Goal: Find specific page/section: Find specific page/section

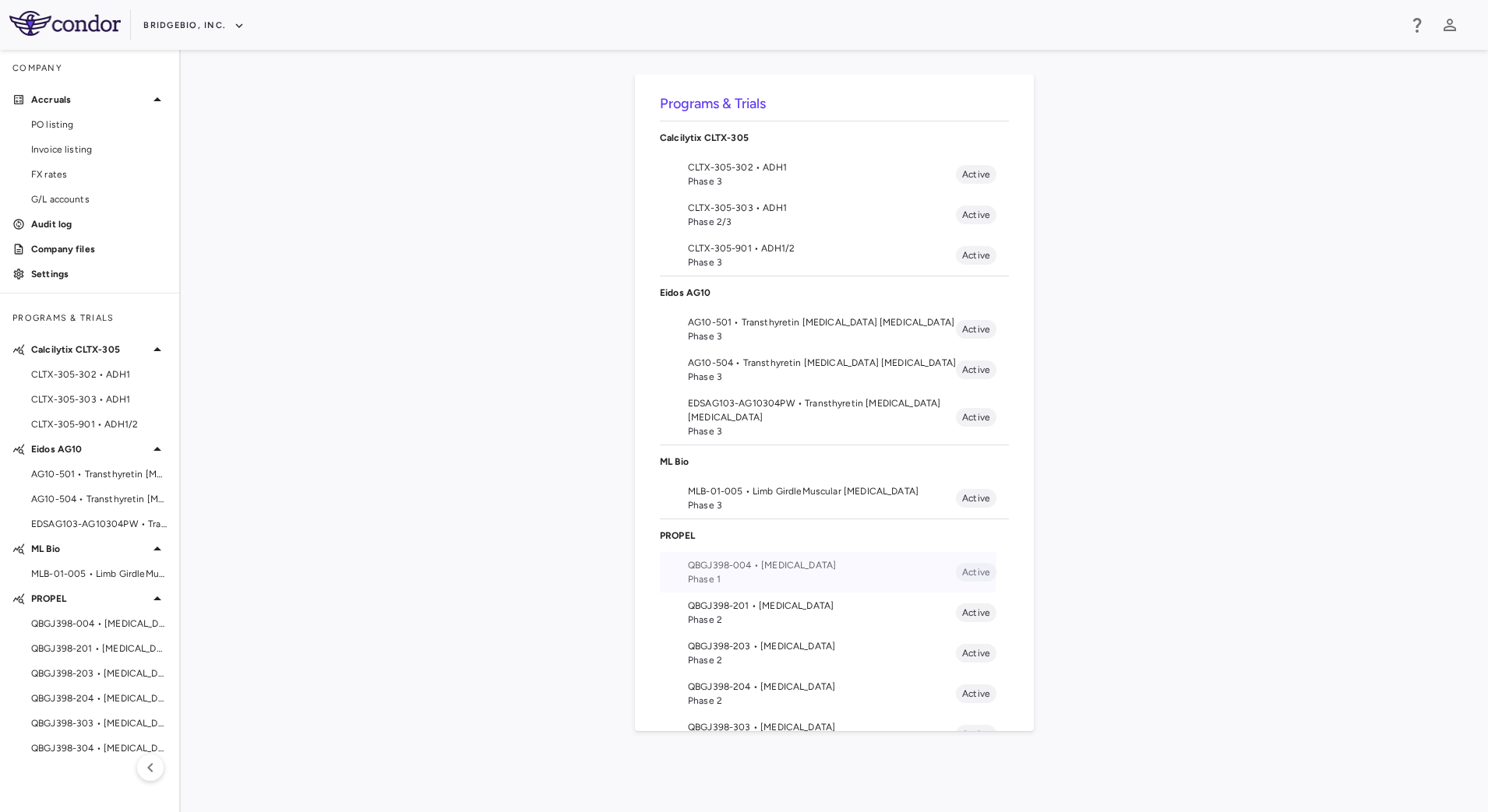
click at [731, 567] on span "QBGJ398-004 • [MEDICAL_DATA]" at bounding box center [821, 565] width 268 height 14
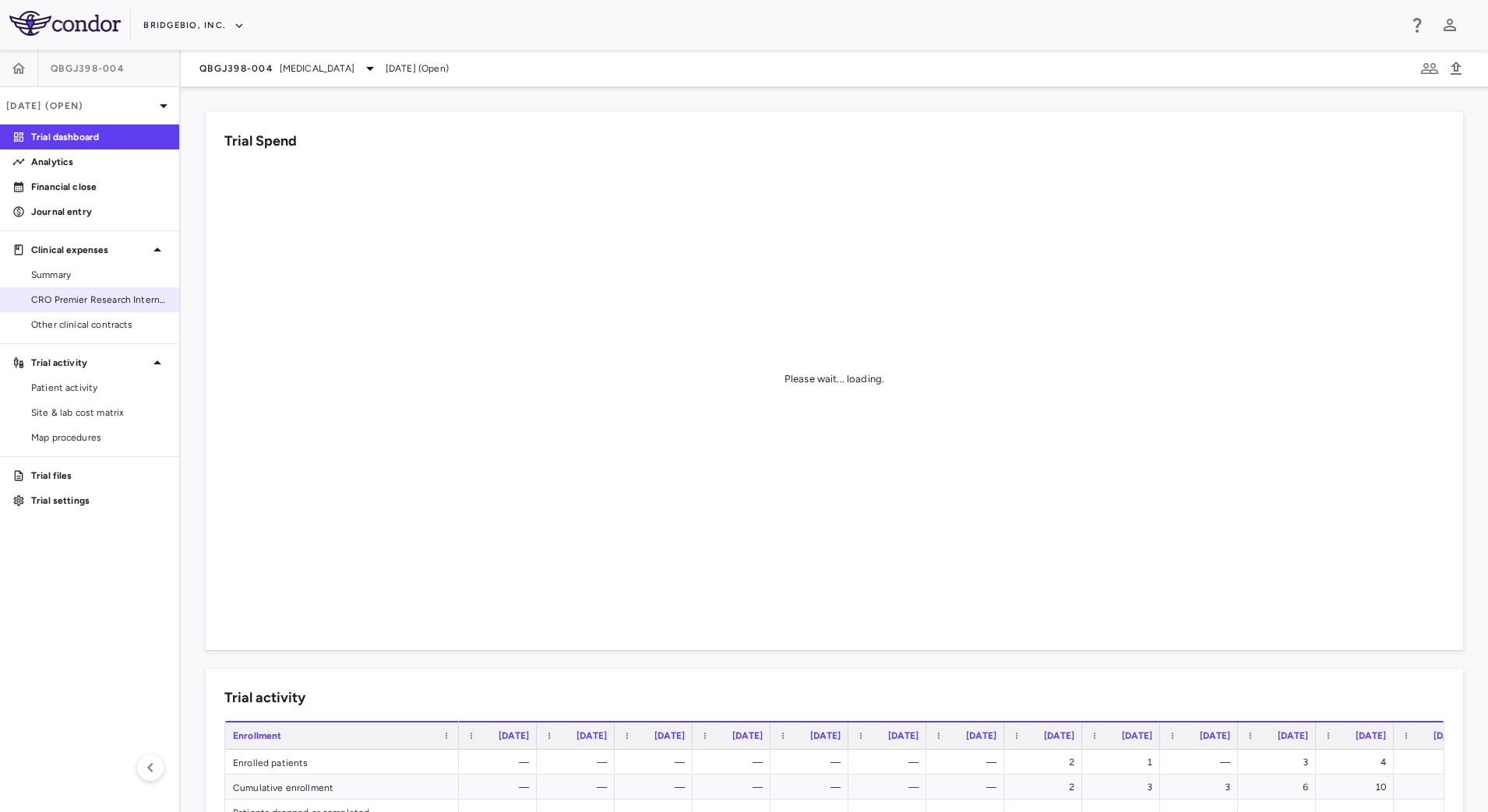
drag, startPoint x: 96, startPoint y: 302, endPoint x: 125, endPoint y: 295, distance: 29.8
click at [96, 302] on span "CRO Premier Research International" at bounding box center [99, 300] width 136 height 14
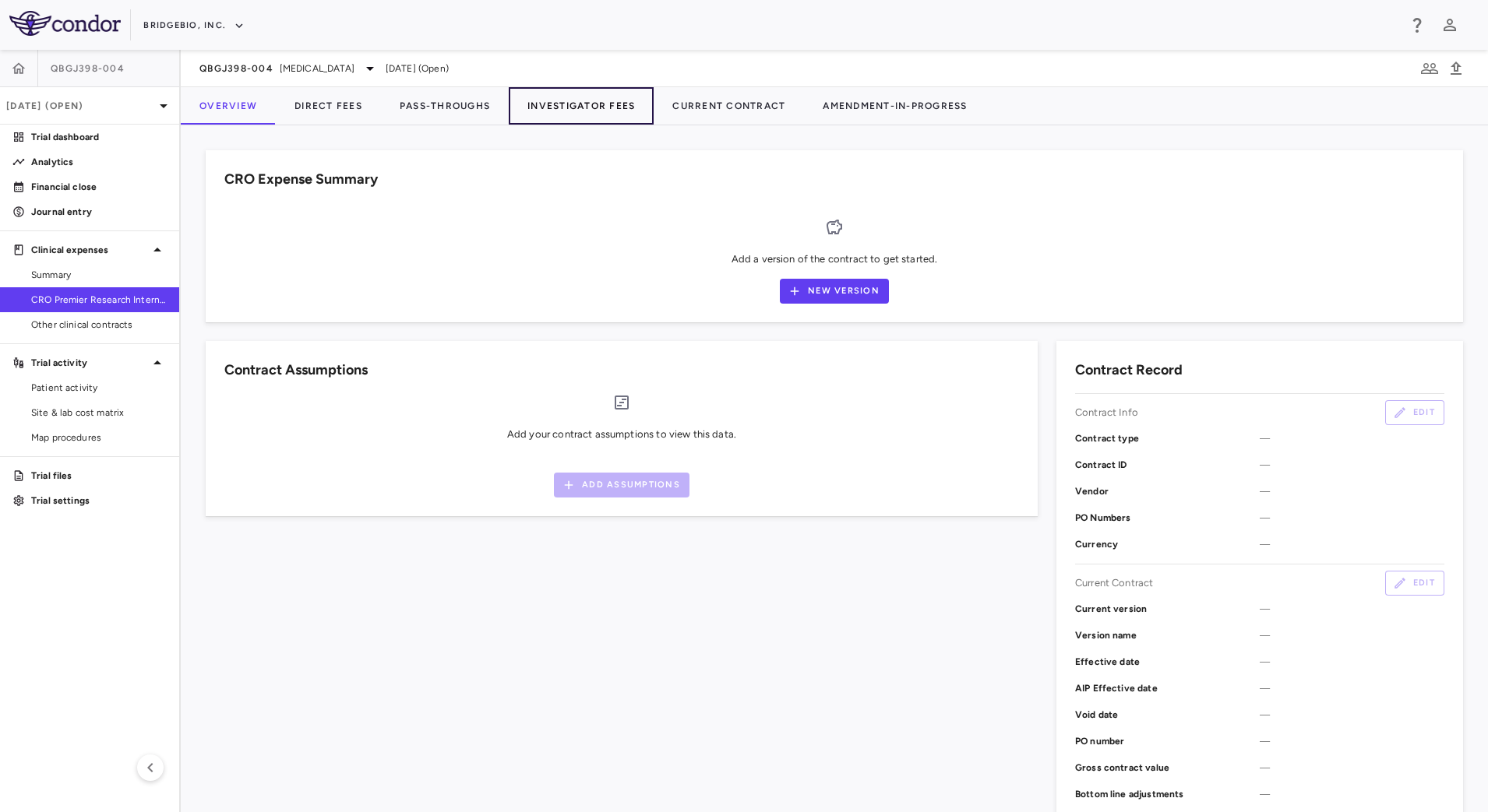
click at [628, 97] on button "Investigator Fees" at bounding box center [581, 105] width 145 height 38
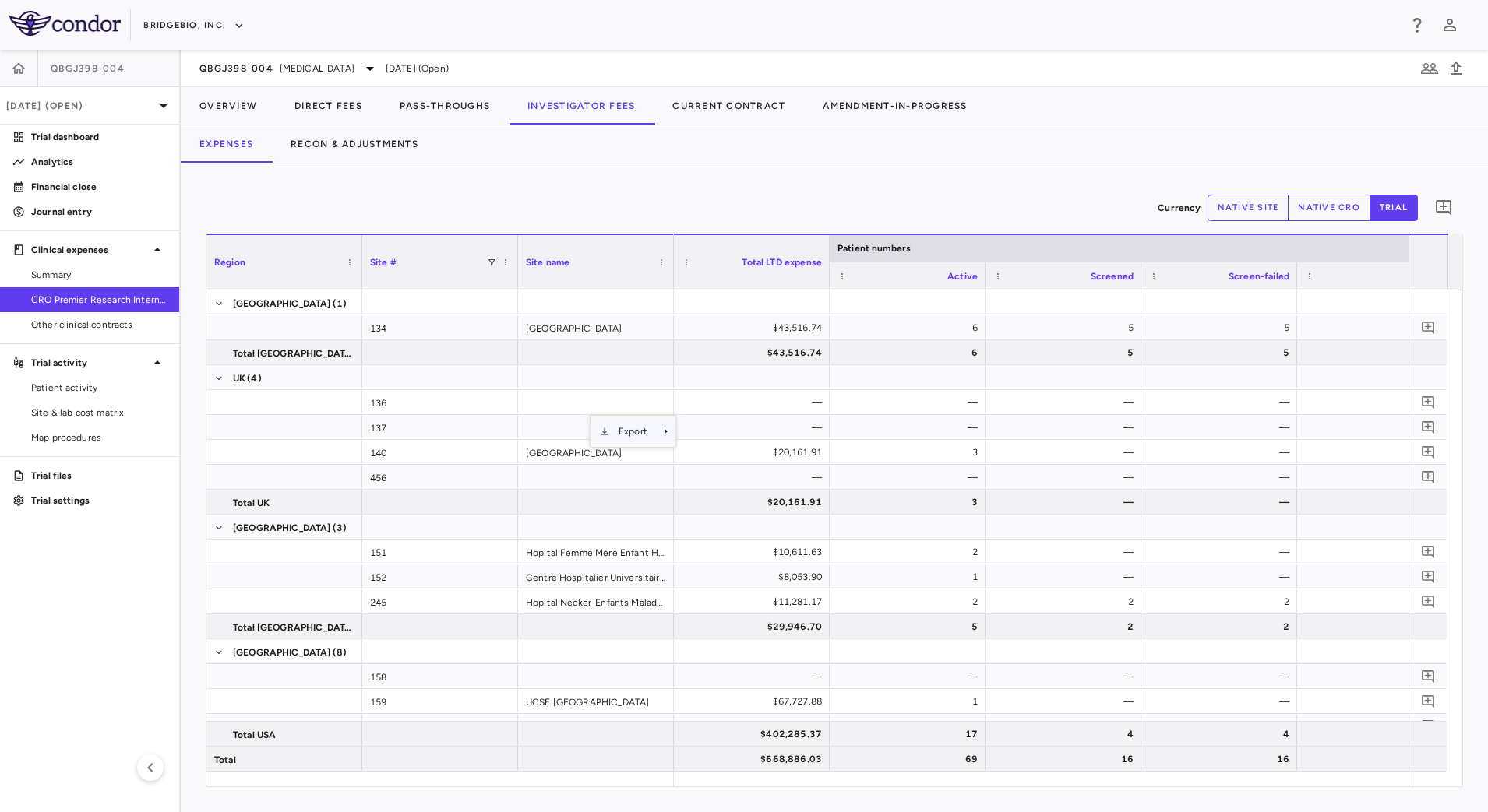
click at [655, 433] on span "Export" at bounding box center [632, 431] width 47 height 22
click at [699, 436] on span "CSV Export" at bounding box center [729, 436] width 74 height 22
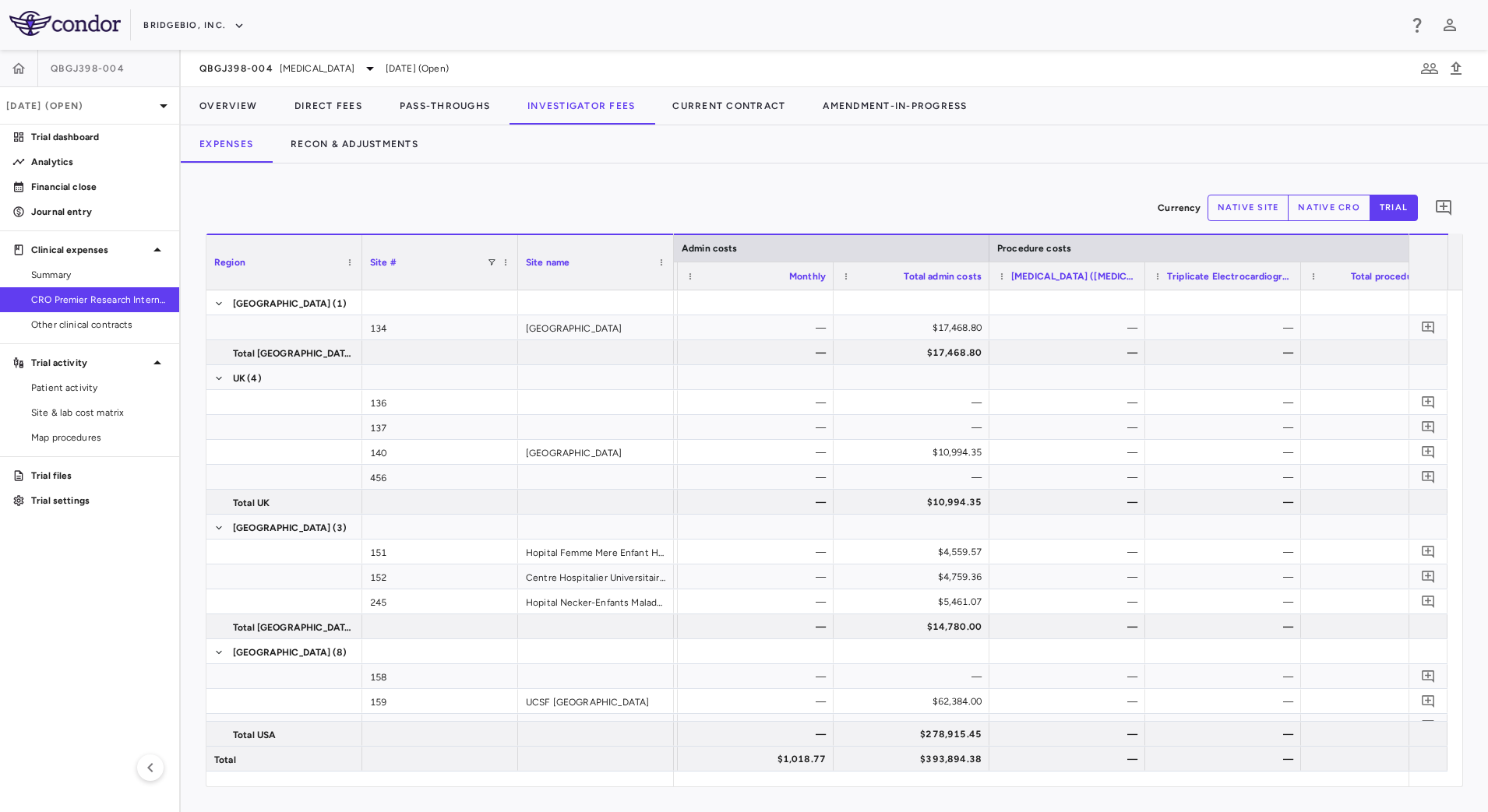
click at [1237, 203] on button "native site" at bounding box center [1248, 207] width 81 height 26
type button "site"
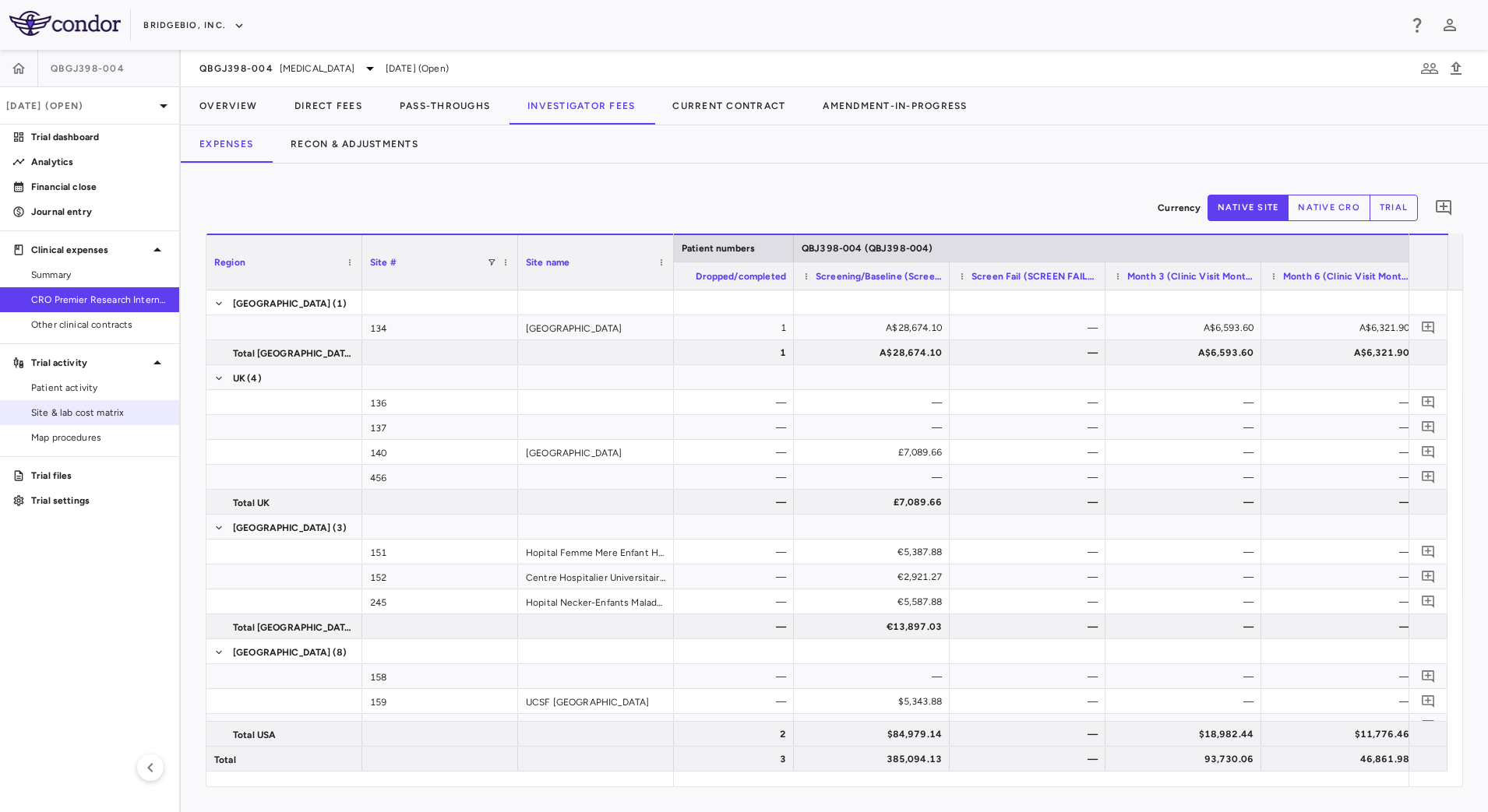
drag, startPoint x: 81, startPoint y: 417, endPoint x: 152, endPoint y: 408, distance: 71.6
click at [81, 417] on span "Site & lab cost matrix" at bounding box center [99, 412] width 136 height 14
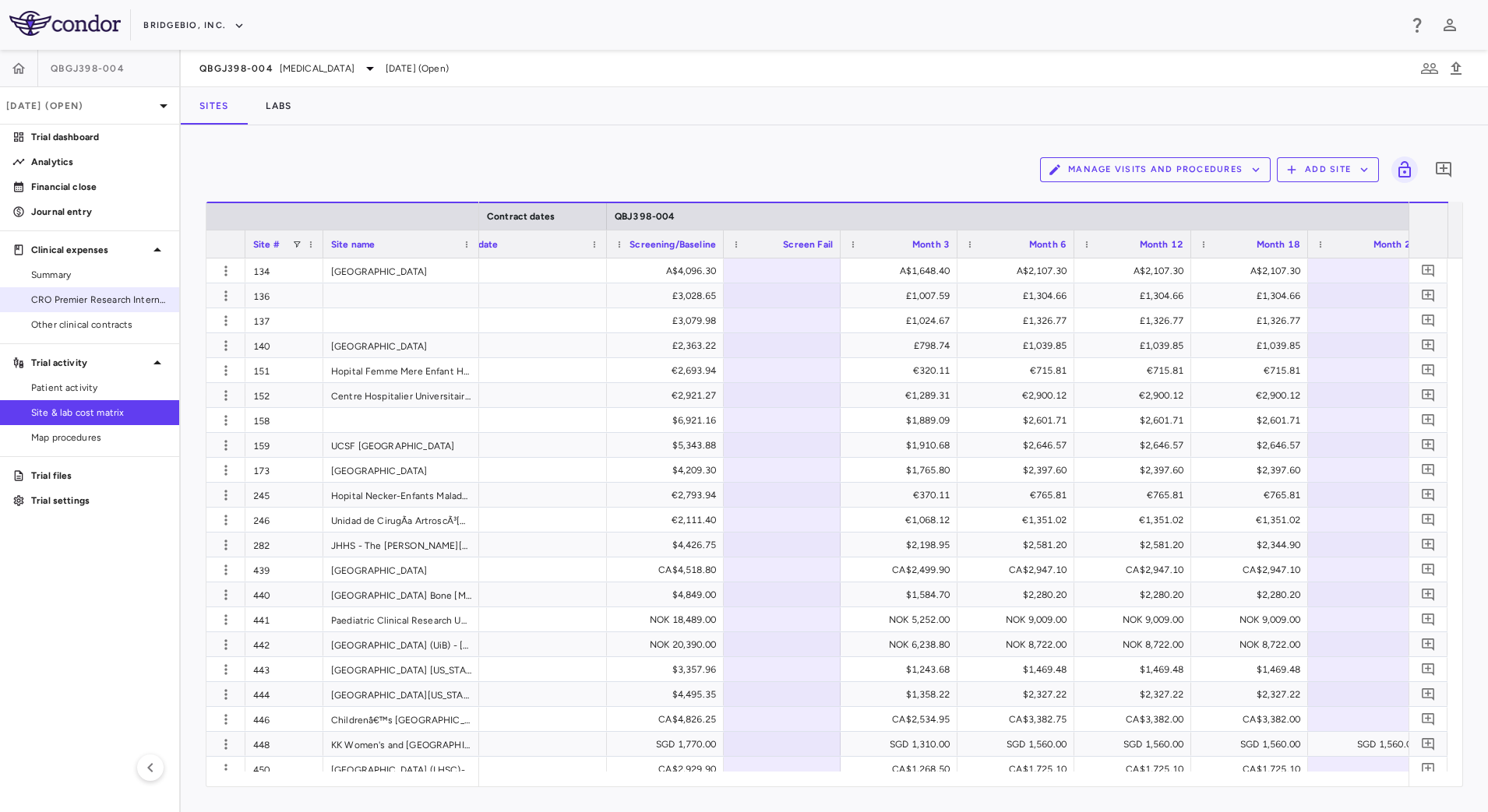
click at [109, 305] on span "CRO Premier Research International" at bounding box center [99, 300] width 136 height 14
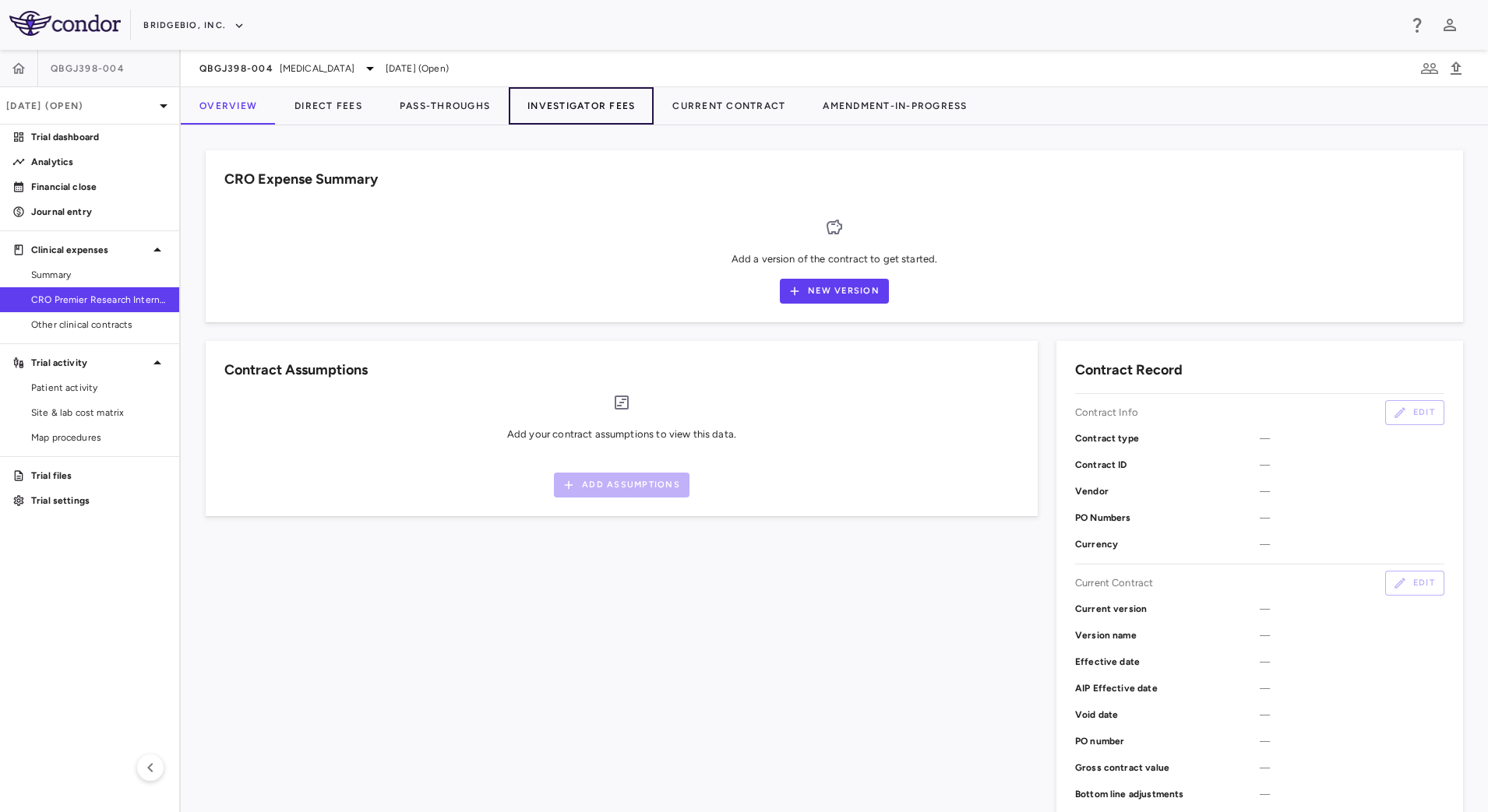
click at [593, 105] on button "Investigator Fees" at bounding box center [581, 105] width 145 height 38
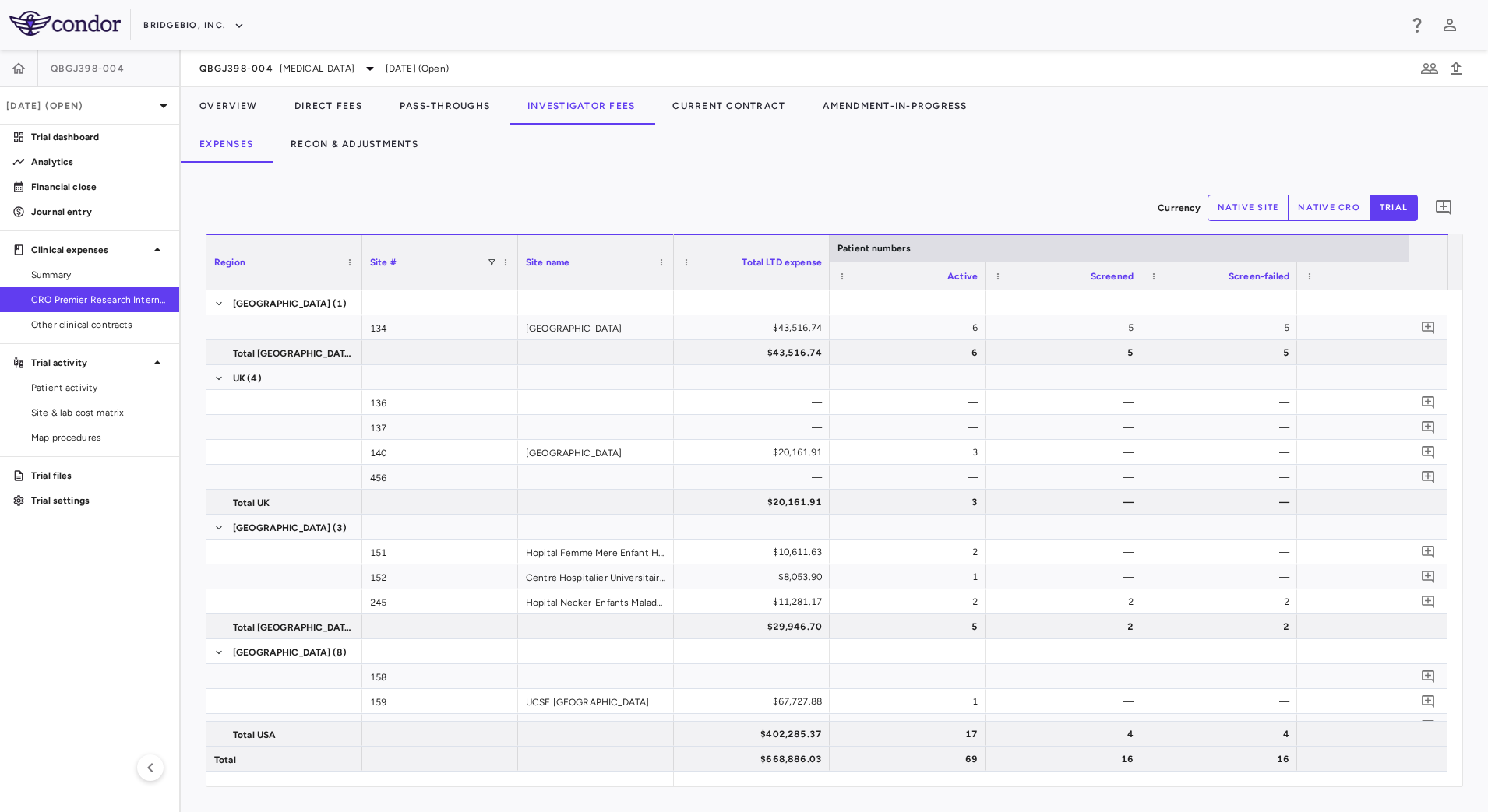
drag, startPoint x: 1230, startPoint y: 206, endPoint x: 1229, endPoint y: 220, distance: 14.0
click at [1231, 207] on button "native site" at bounding box center [1248, 207] width 81 height 26
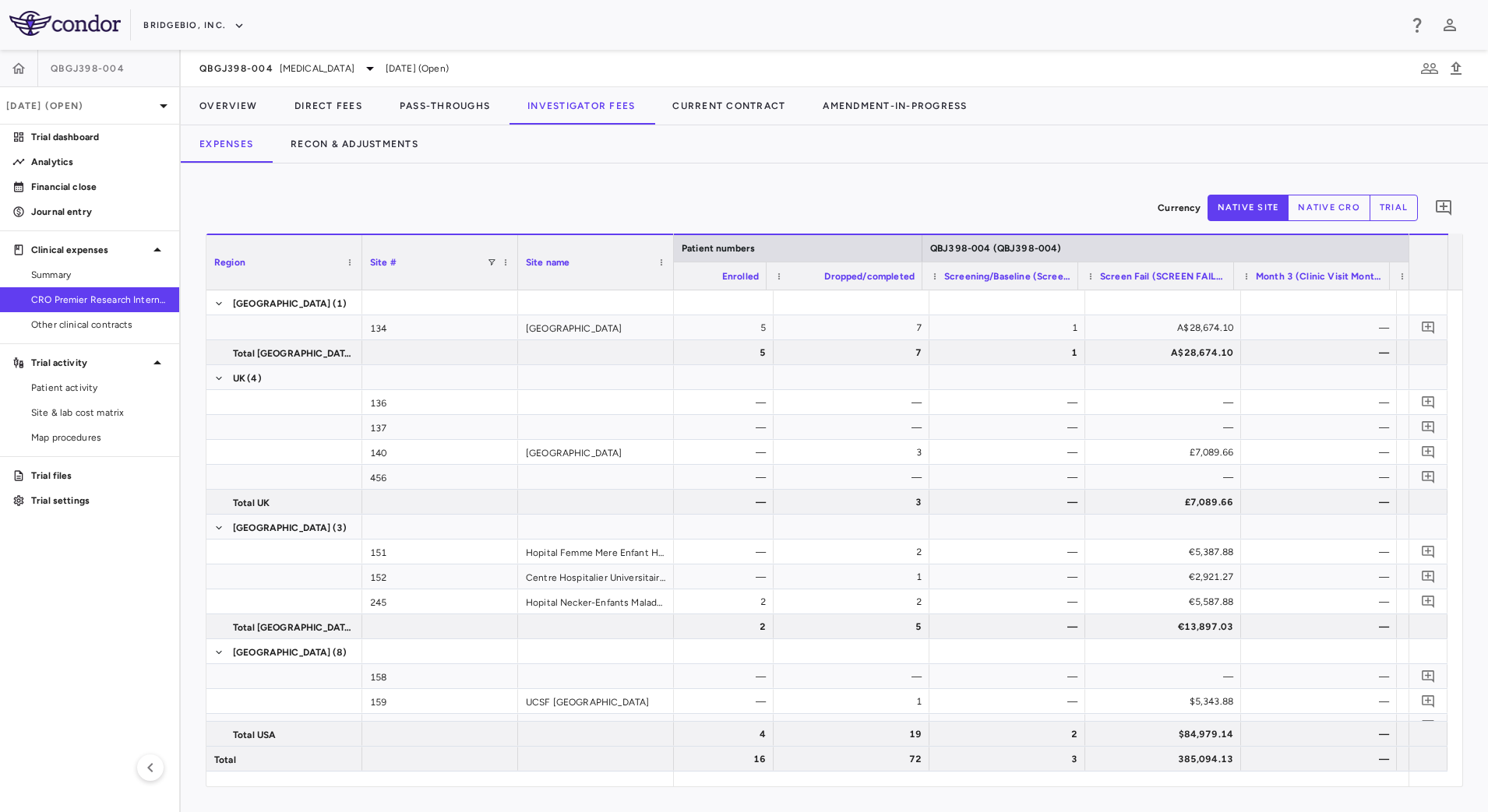
scroll to position [0, 686]
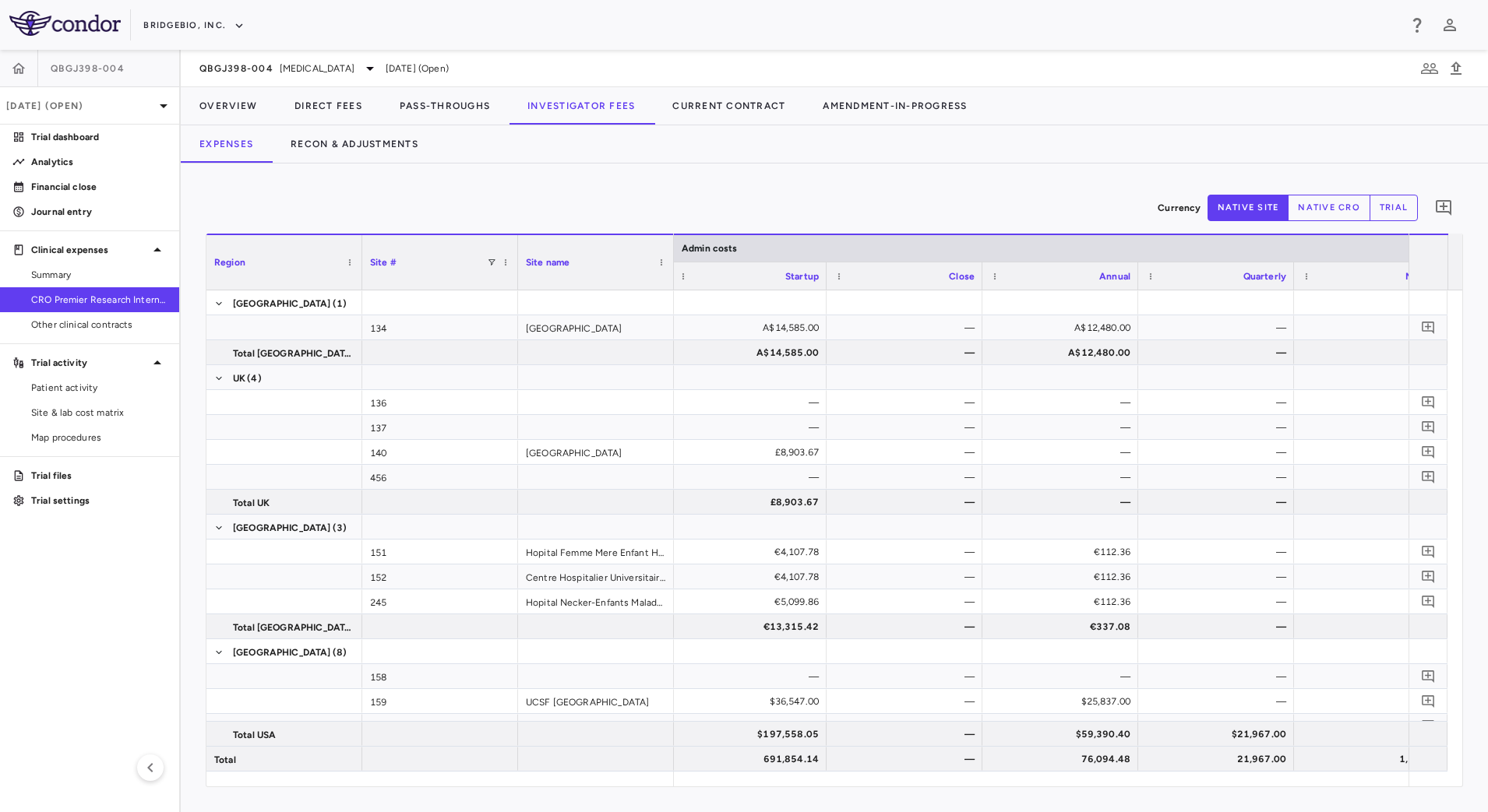
type button "site"
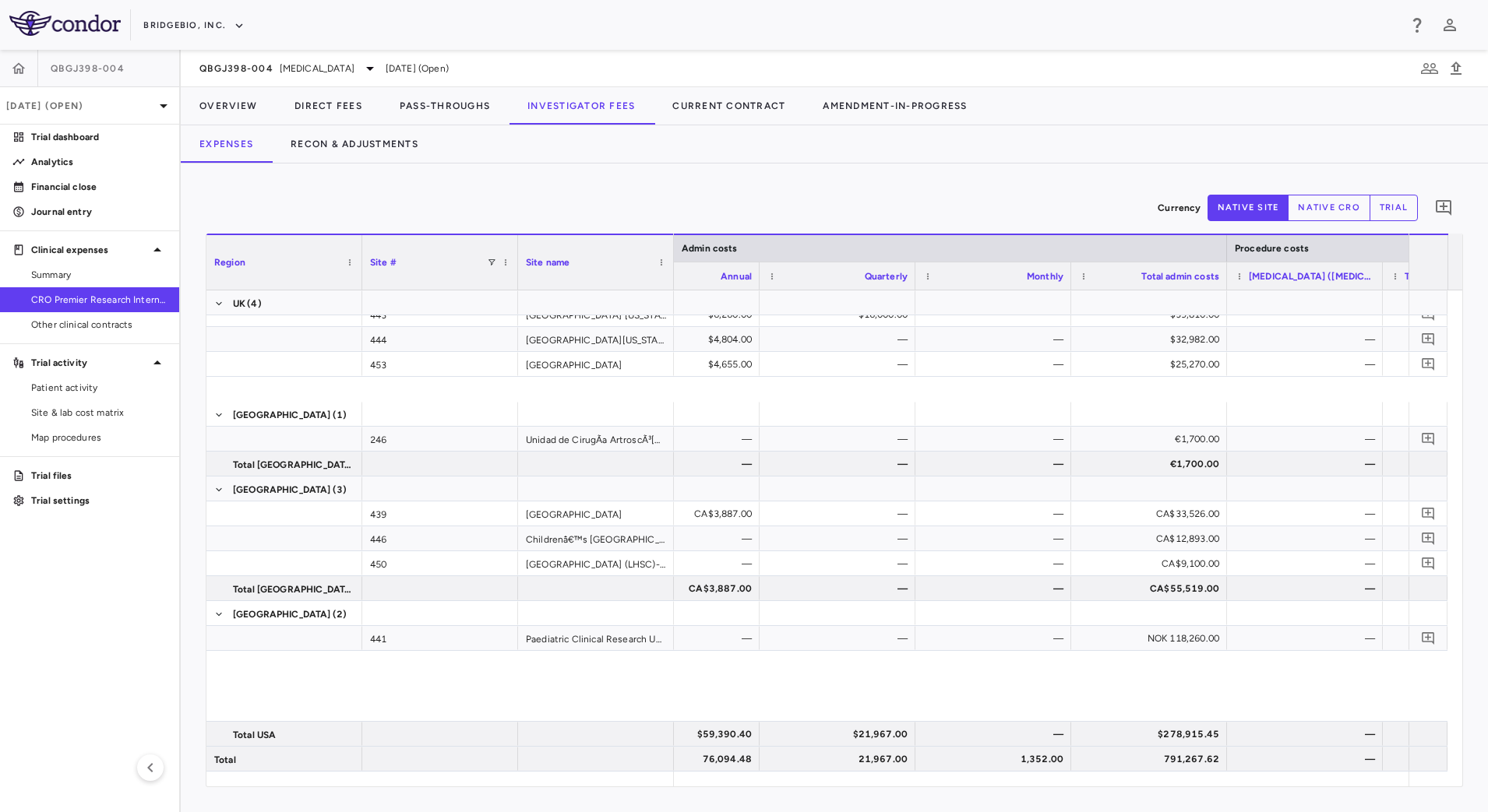
scroll to position [0, 0]
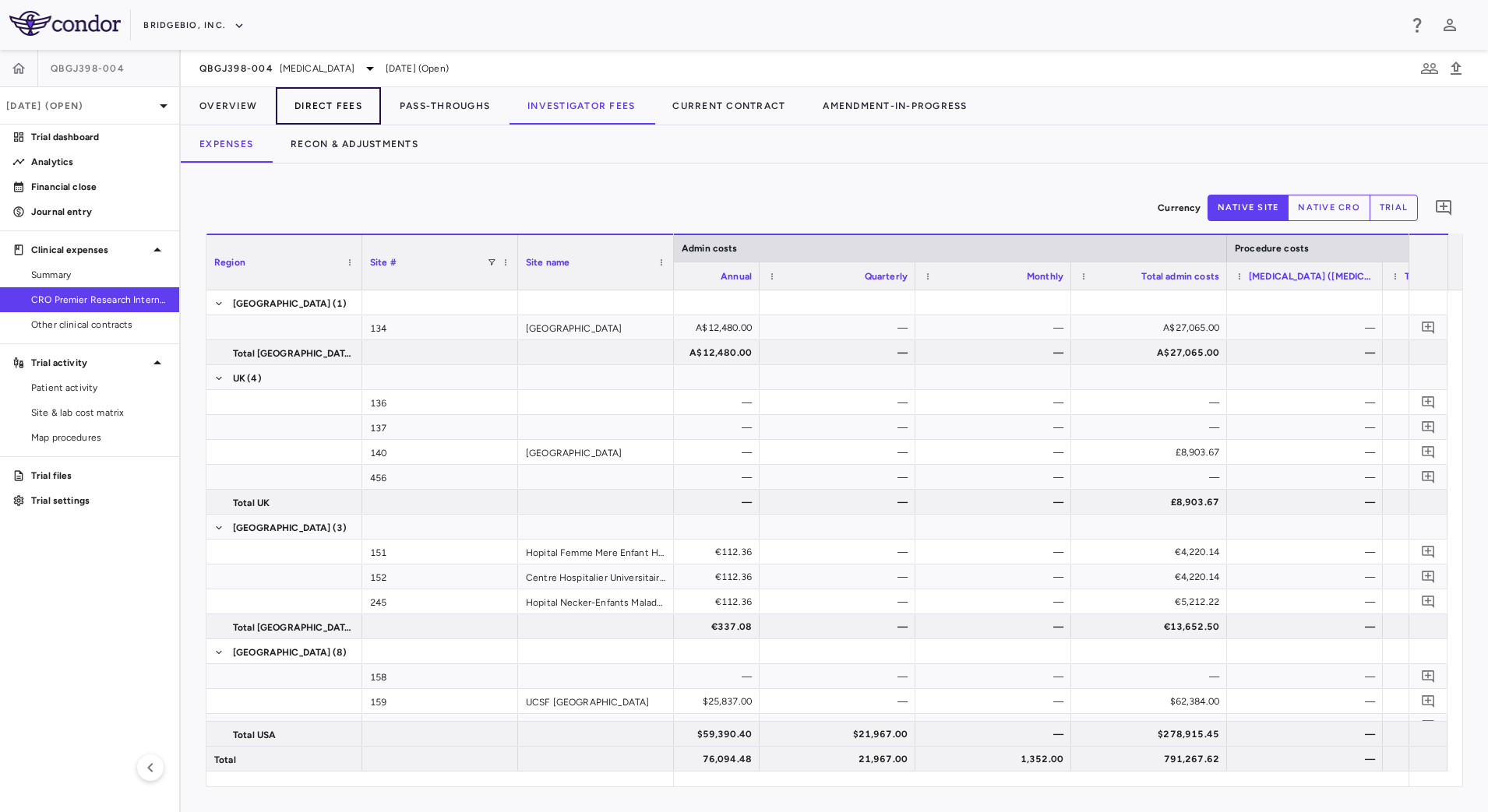
click at [337, 108] on button "Direct Fees" at bounding box center [328, 105] width 106 height 38
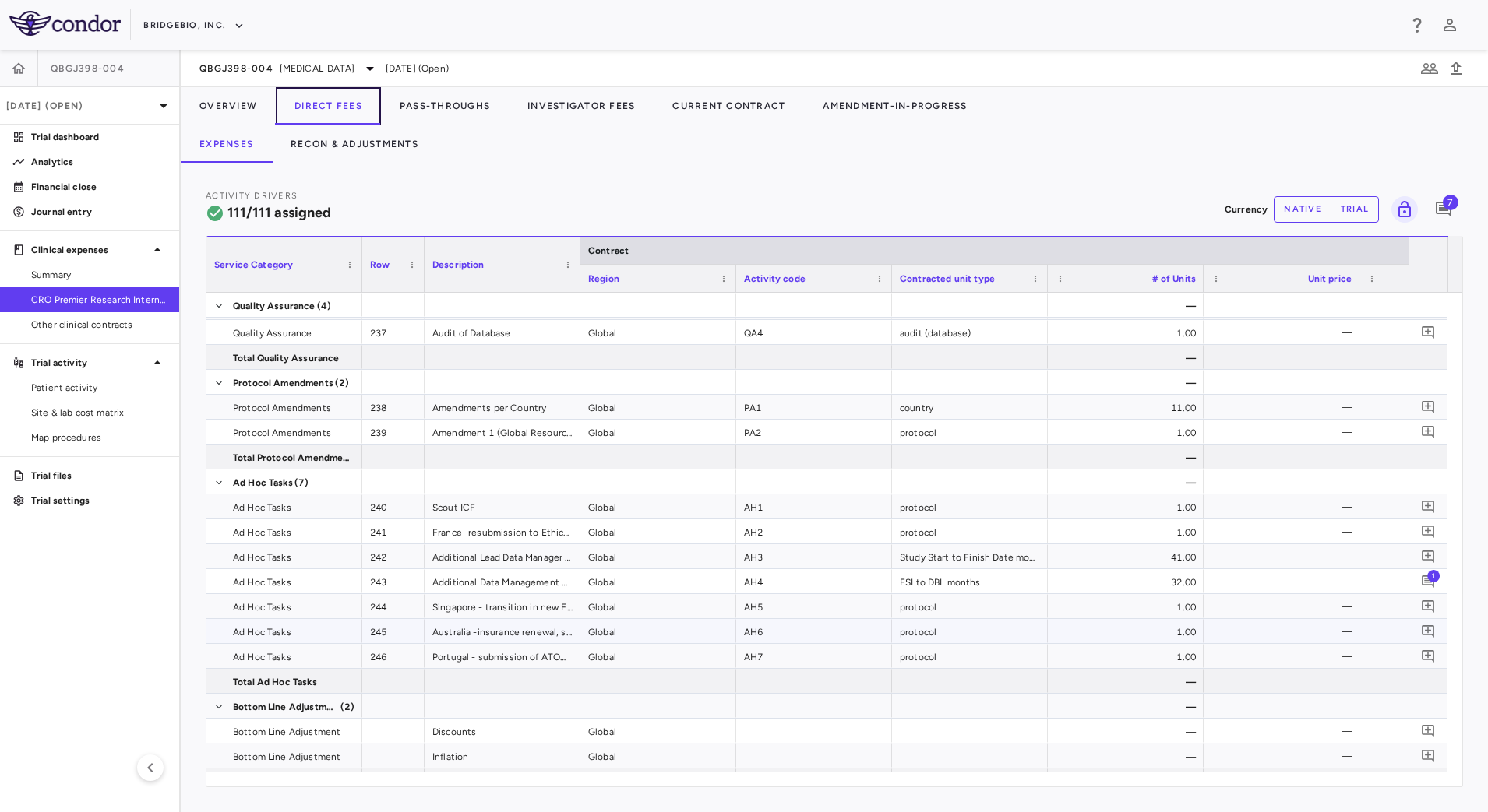
scroll to position [3259, 0]
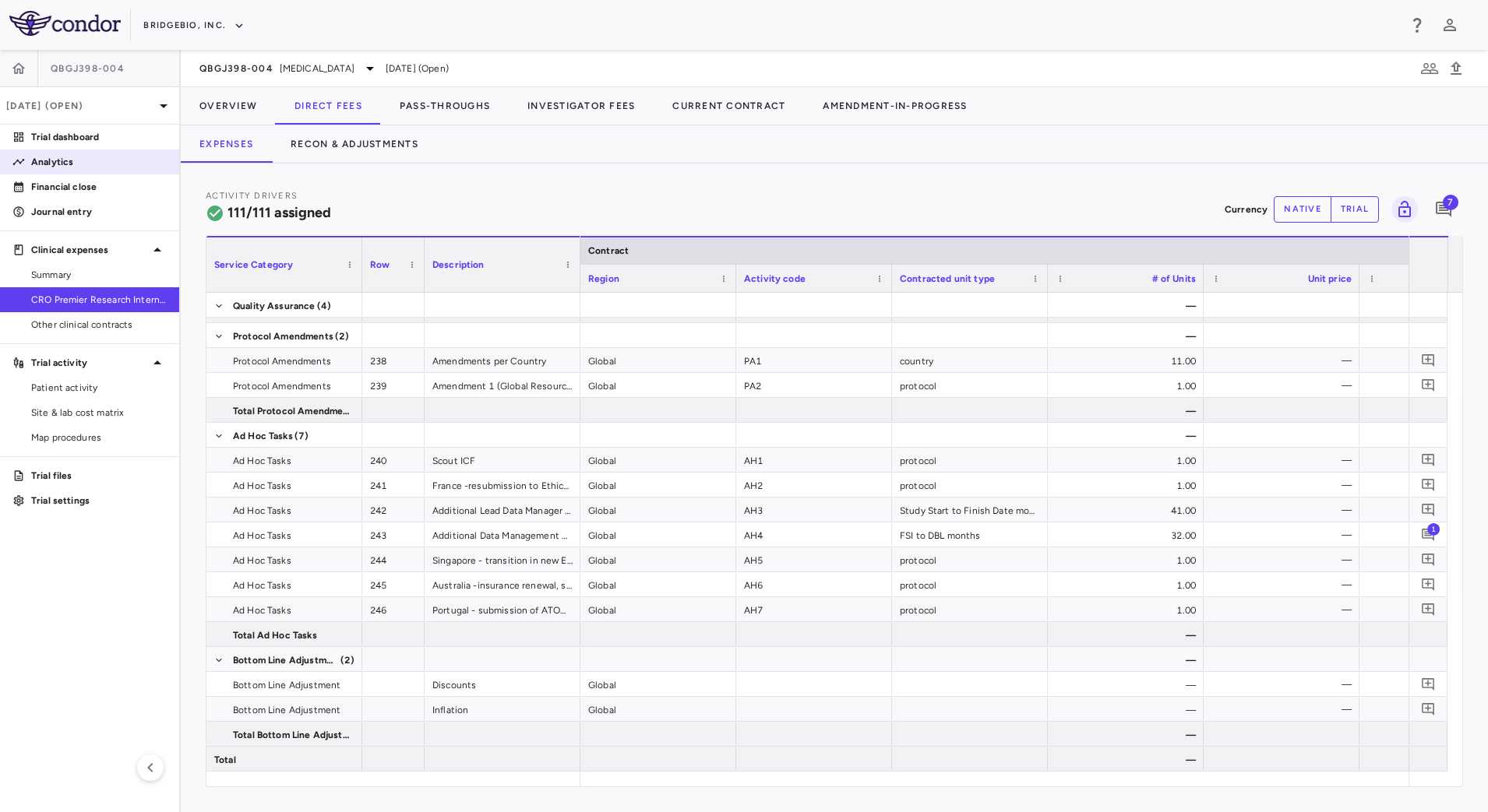
click at [90, 155] on p "Analytics" at bounding box center [99, 162] width 136 height 14
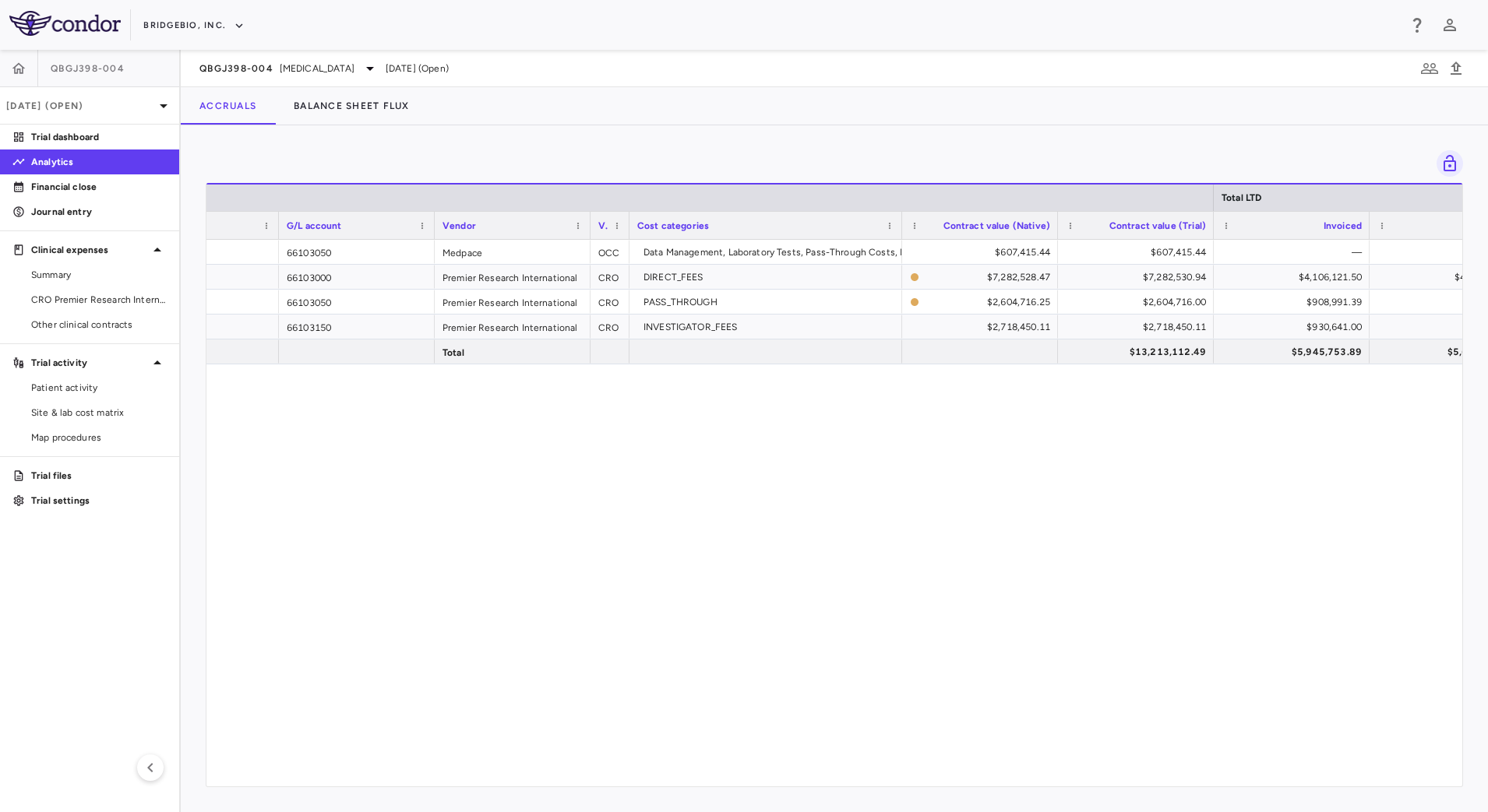
scroll to position [0, 137]
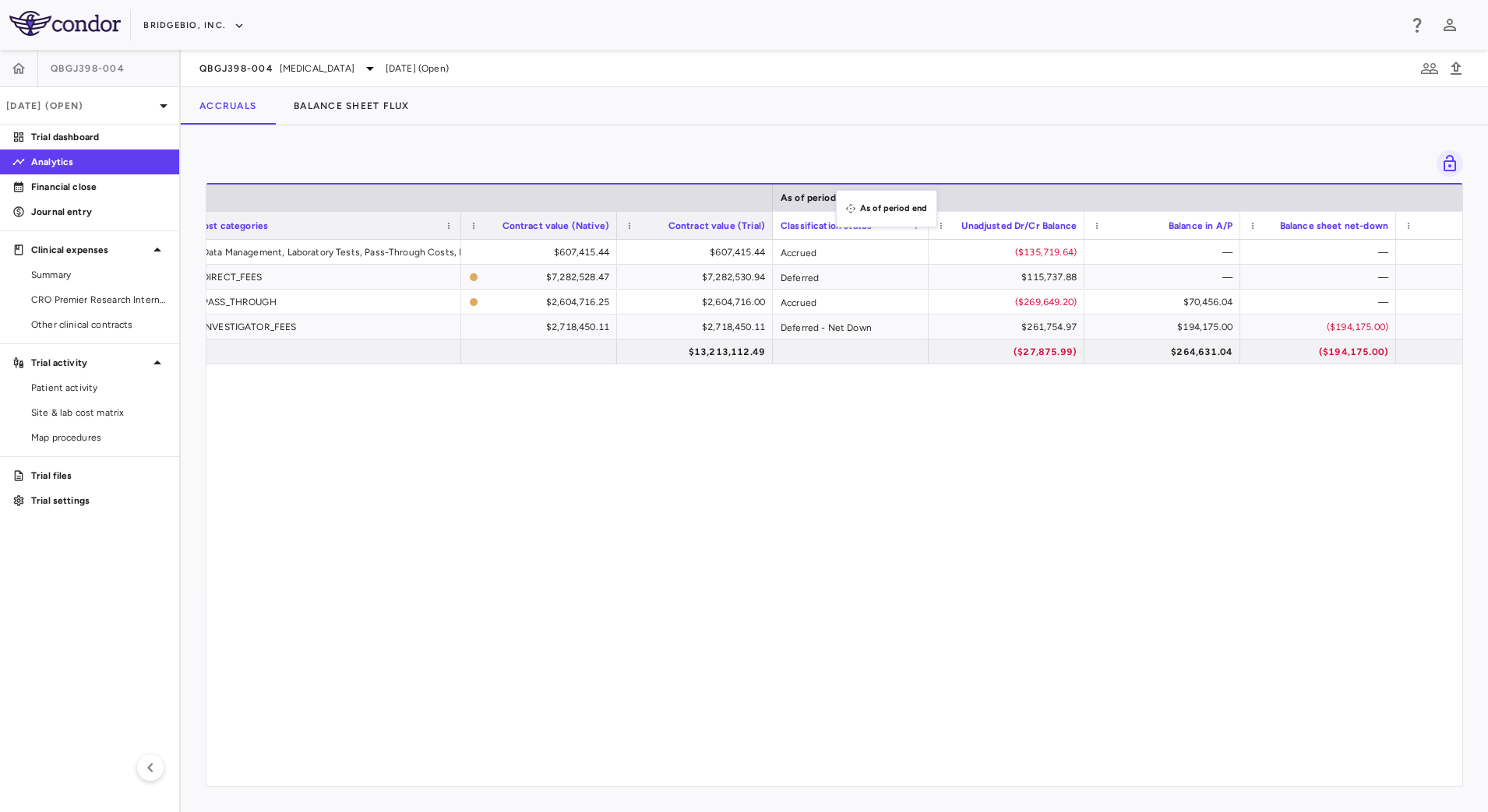
drag, startPoint x: 1419, startPoint y: 196, endPoint x: 843, endPoint y: 199, distance: 576.0
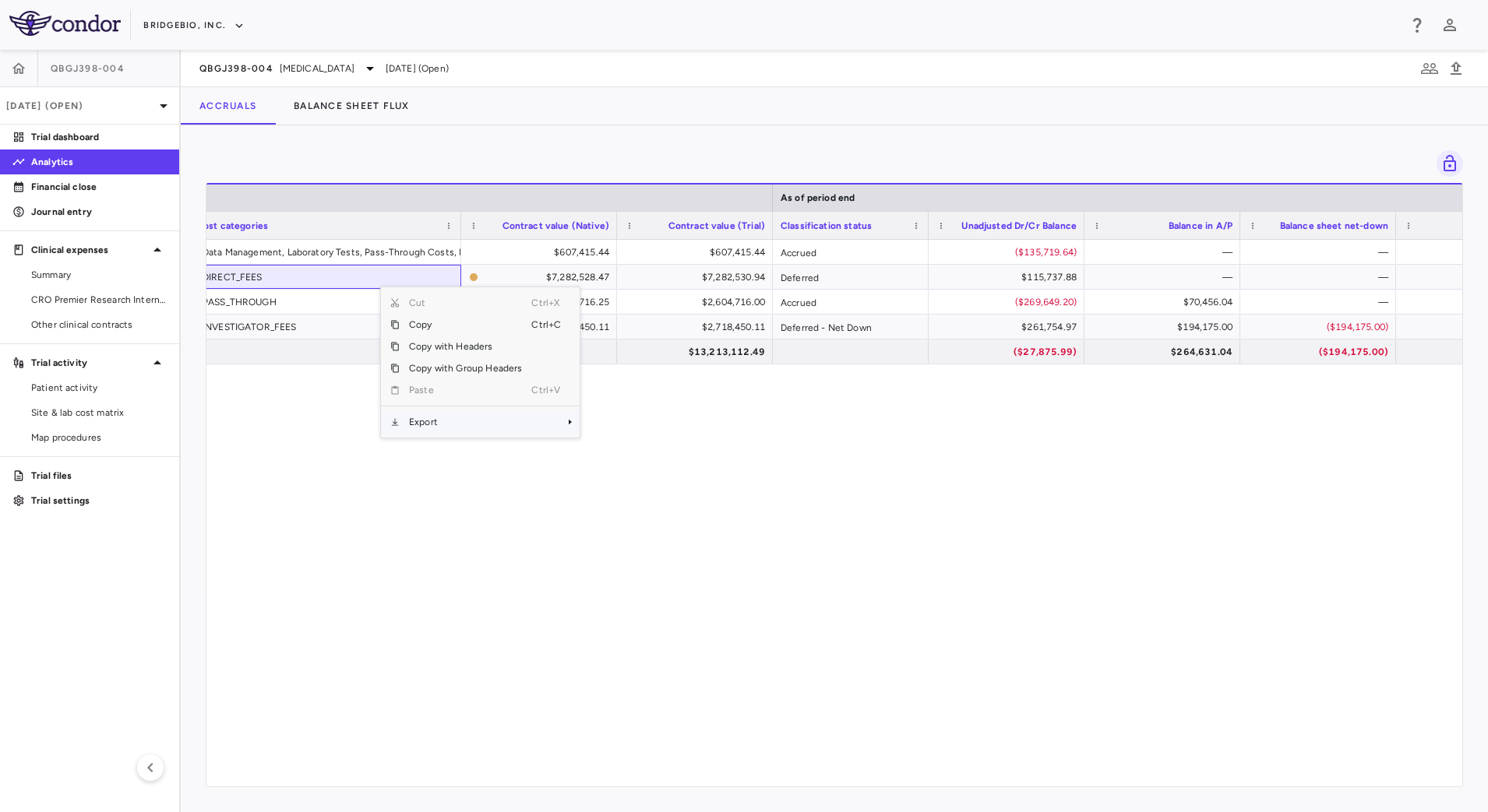
click at [437, 417] on span "Export" at bounding box center [466, 422] width 132 height 22
click at [620, 419] on span "CSV Export" at bounding box center [632, 427] width 74 height 22
drag, startPoint x: 1125, startPoint y: 618, endPoint x: 1077, endPoint y: 623, distance: 48.3
click at [1124, 617] on div "Medpace OCC Data Management, Laboratory Tests, Pass-Through Costs, Project Mana…" at bounding box center [834, 505] width 1256 height 531
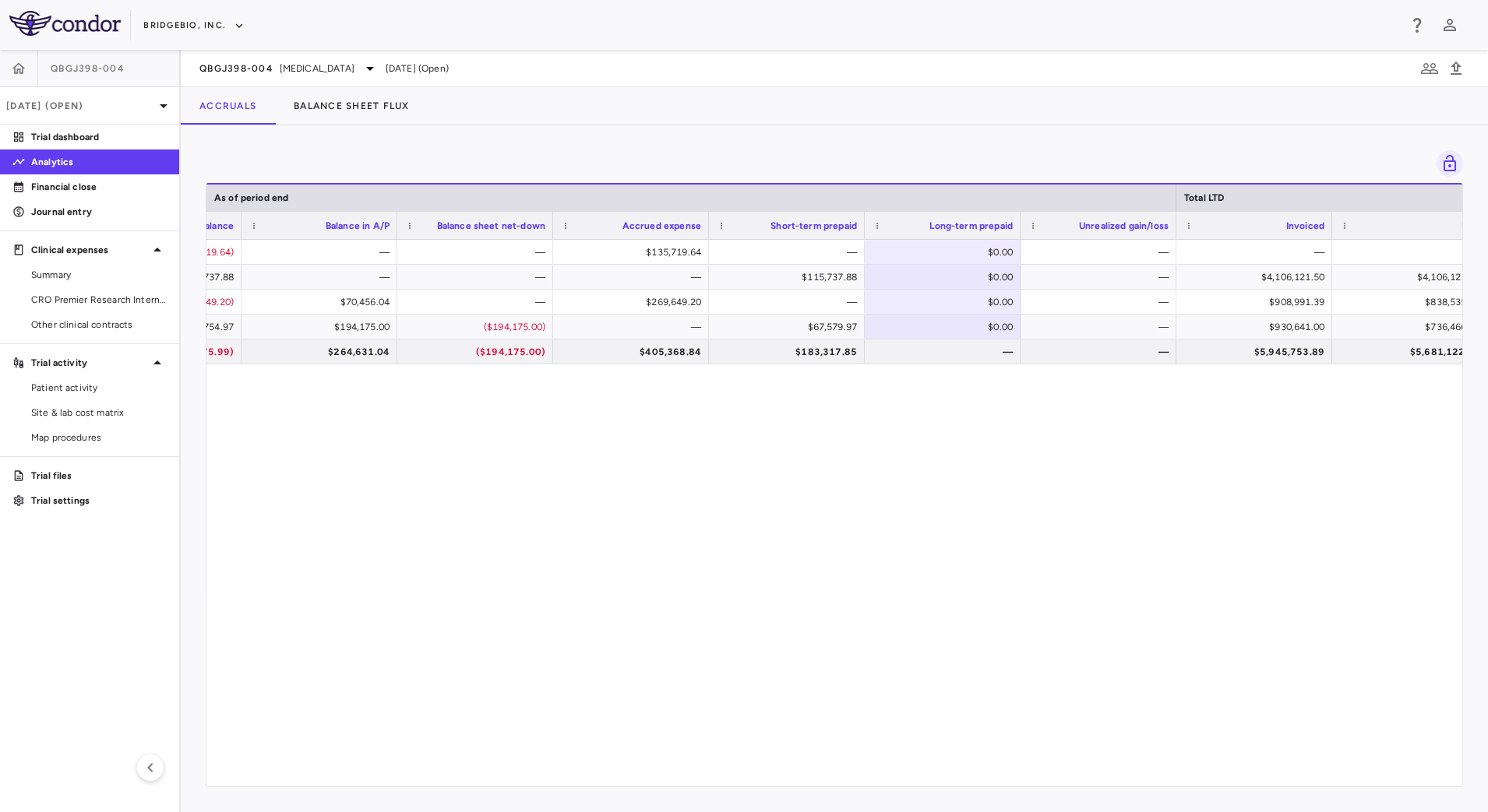
scroll to position [0, 1470]
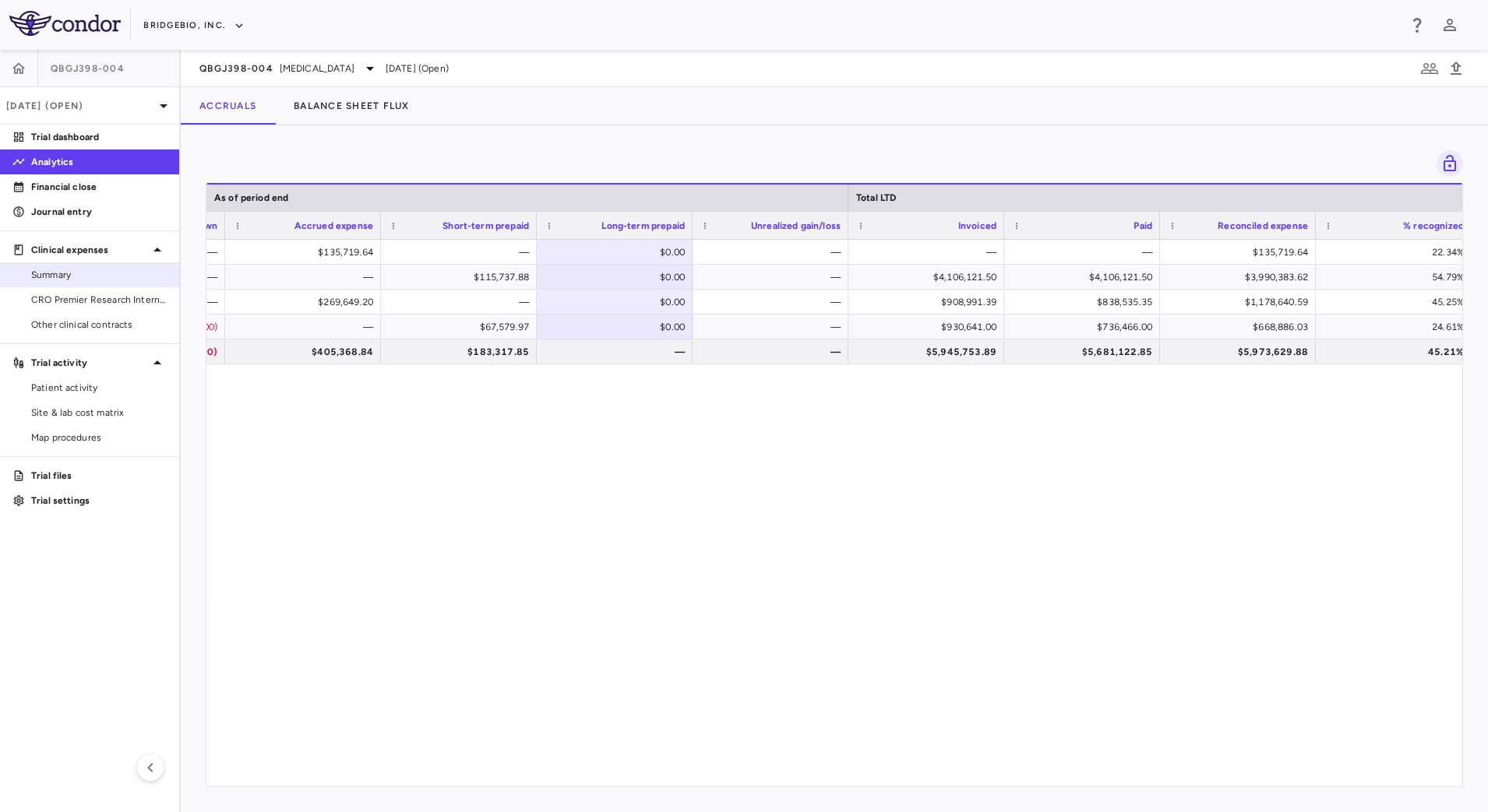
drag, startPoint x: 72, startPoint y: 297, endPoint x: 124, endPoint y: 269, distance: 59.1
click at [72, 297] on span "CRO Premier Research International" at bounding box center [99, 300] width 136 height 14
